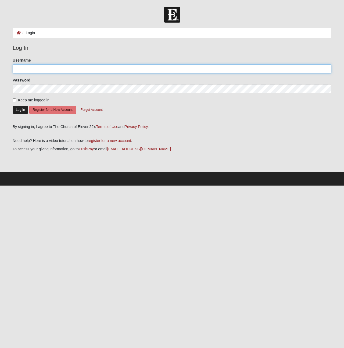
type input "bobt17c3"
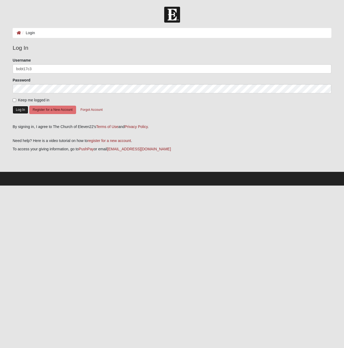
click at [24, 109] on button "Log In" at bounding box center [21, 110] width 16 height 8
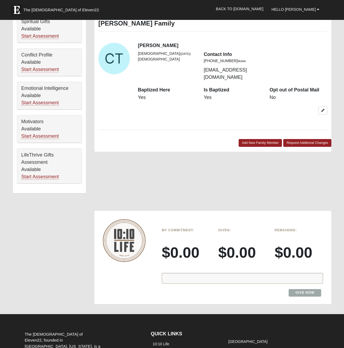
scroll to position [276, 0]
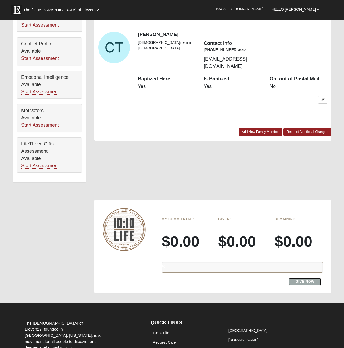
click at [301, 278] on link "Give Now" at bounding box center [305, 281] width 33 height 7
